Goal: Find specific page/section: Find specific page/section

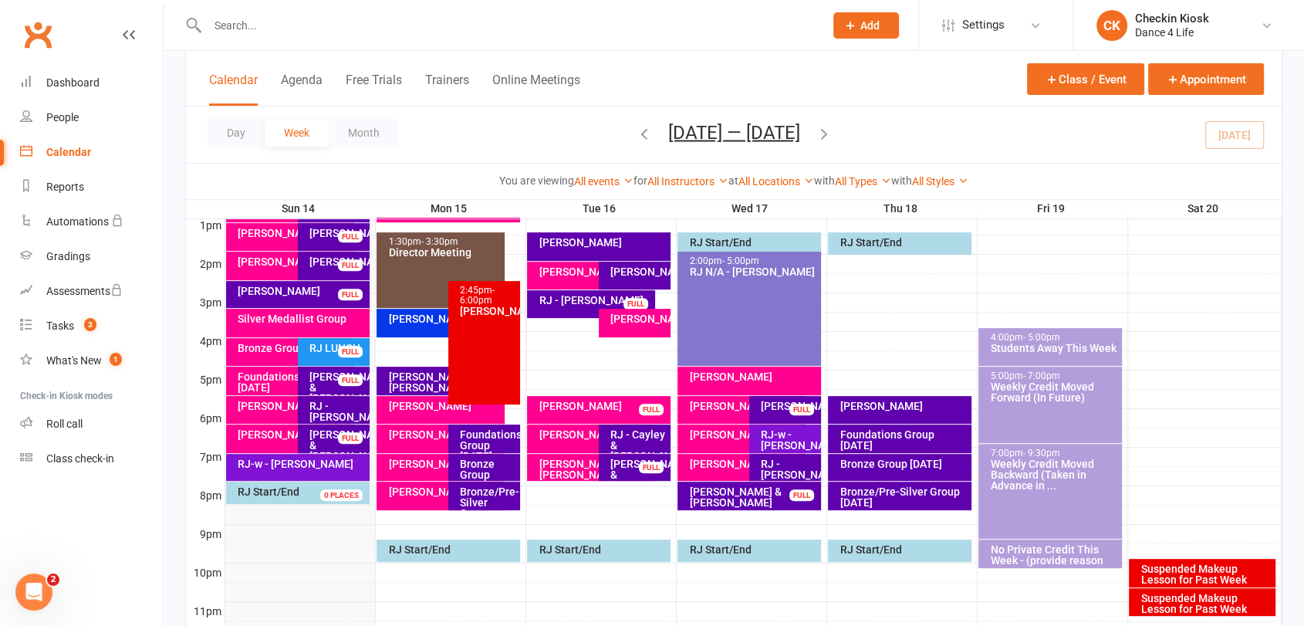
click at [799, 431] on div "RJ-w - [PERSON_NAME]" at bounding box center [789, 440] width 58 height 22
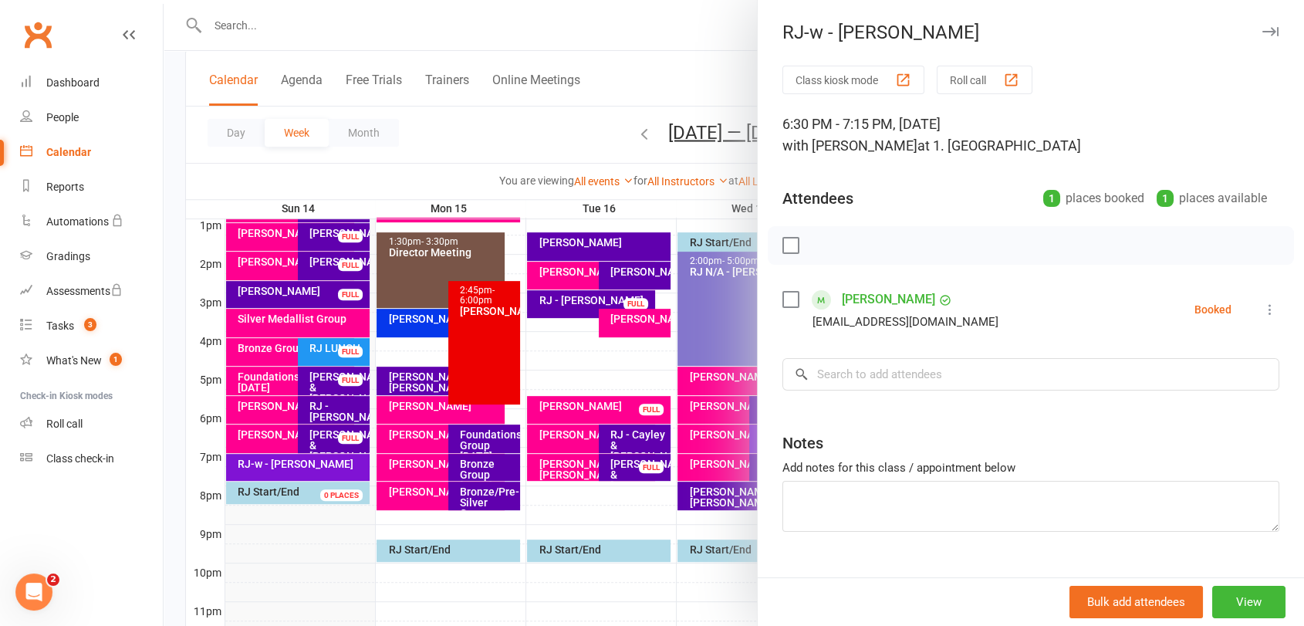
drag, startPoint x: 736, startPoint y: 425, endPoint x: 710, endPoint y: 406, distance: 32.6
click at [733, 415] on div at bounding box center [734, 313] width 1141 height 626
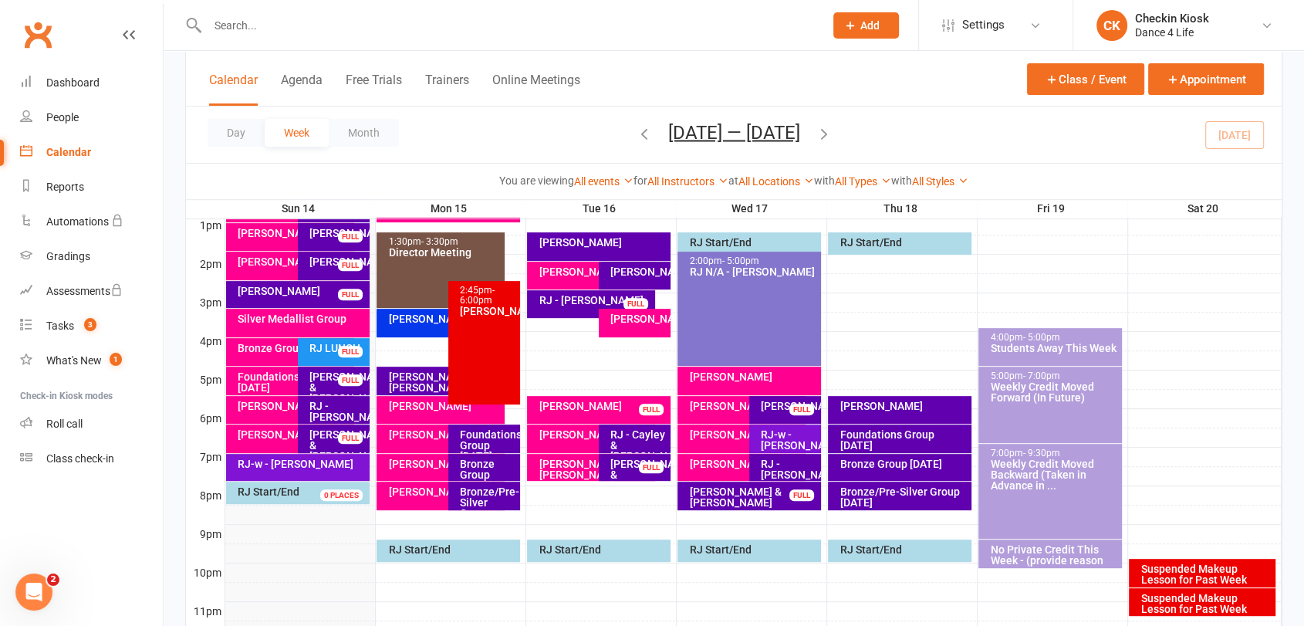
click at [1221, 131] on div "Day Week Month [DATE] — [DATE] [DATE] Sun Mon Tue Wed Thu Fri Sat 31 01 02 03 0…" at bounding box center [734, 134] width 1096 height 56
click at [833, 130] on icon "button" at bounding box center [824, 132] width 17 height 17
